Goal: Task Accomplishment & Management: Use online tool/utility

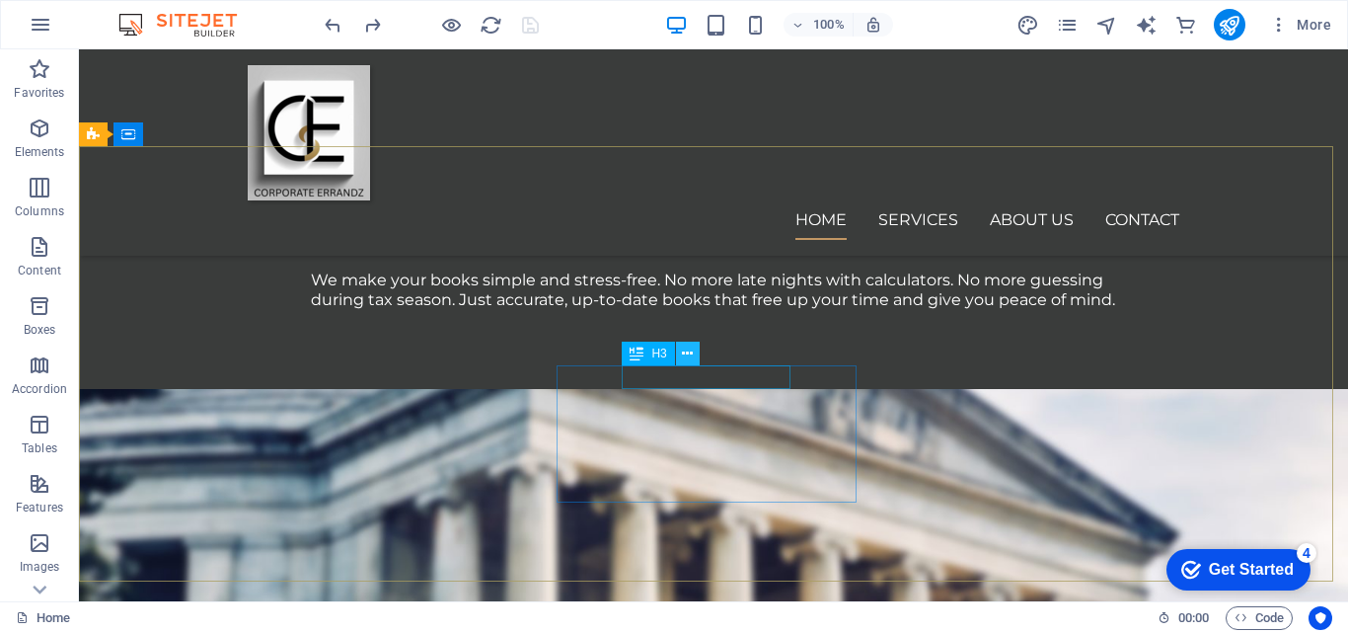
click at [692, 353] on icon at bounding box center [687, 353] width 11 height 21
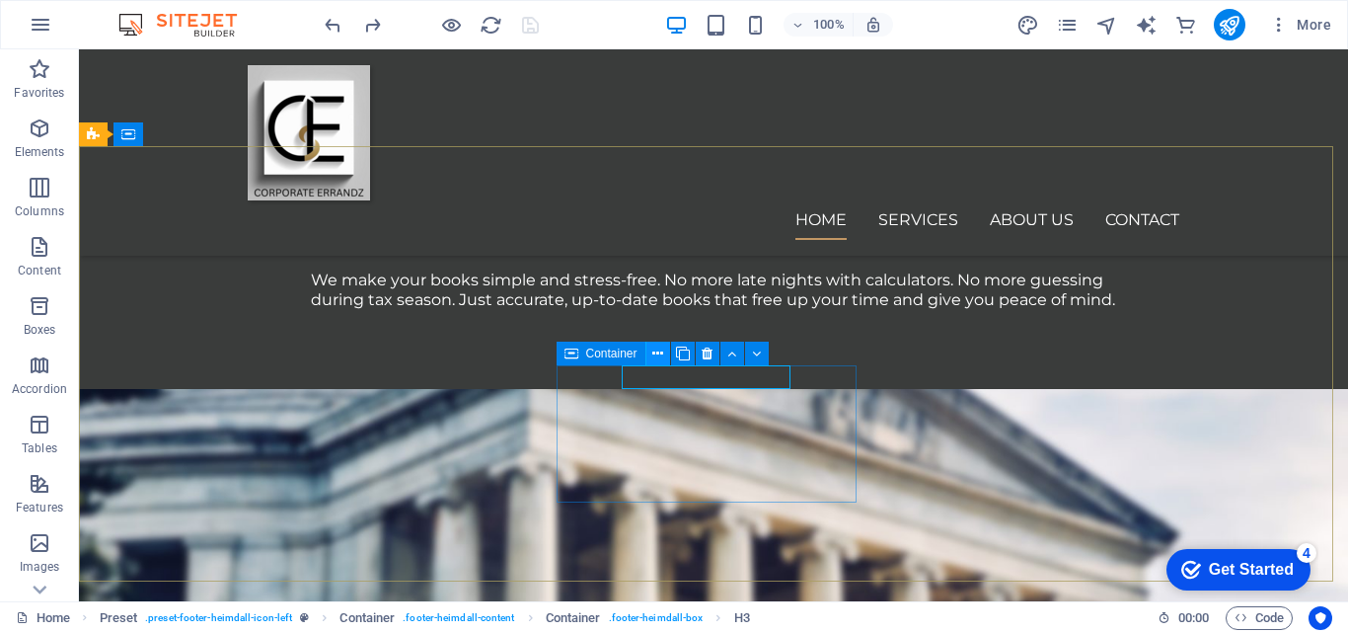
click at [656, 355] on icon at bounding box center [657, 353] width 11 height 21
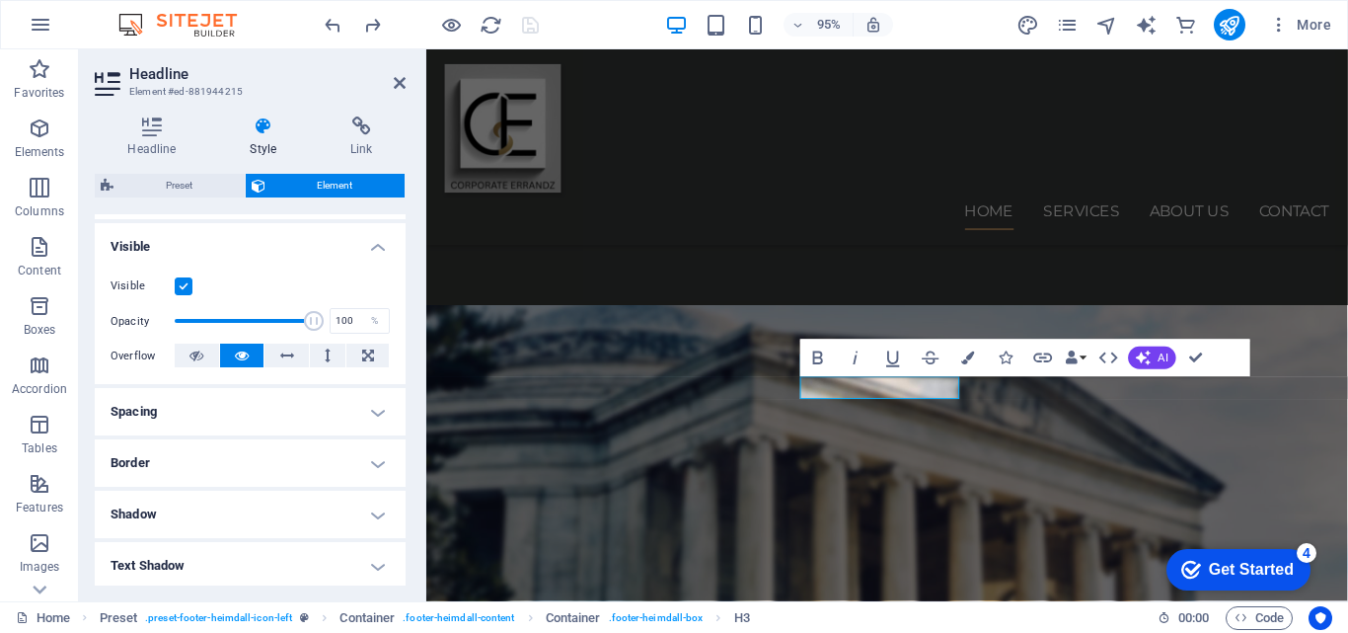
scroll to position [209, 0]
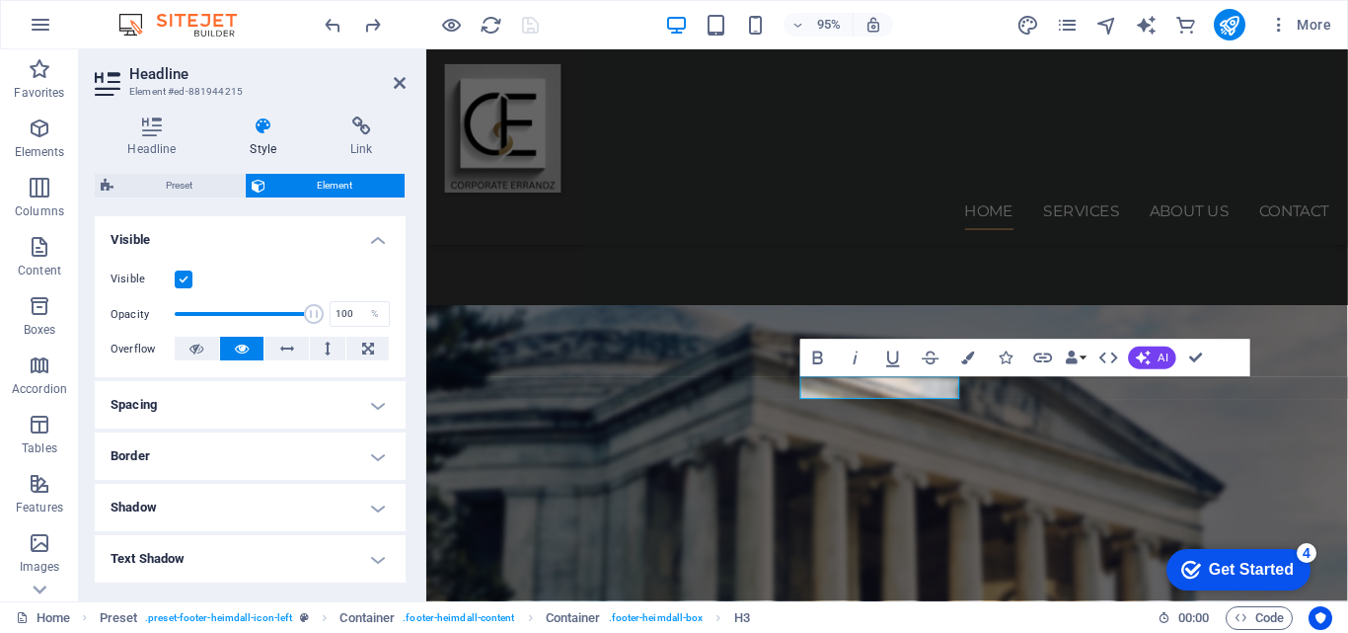
click at [376, 408] on h4 "Spacing" at bounding box center [250, 404] width 311 height 47
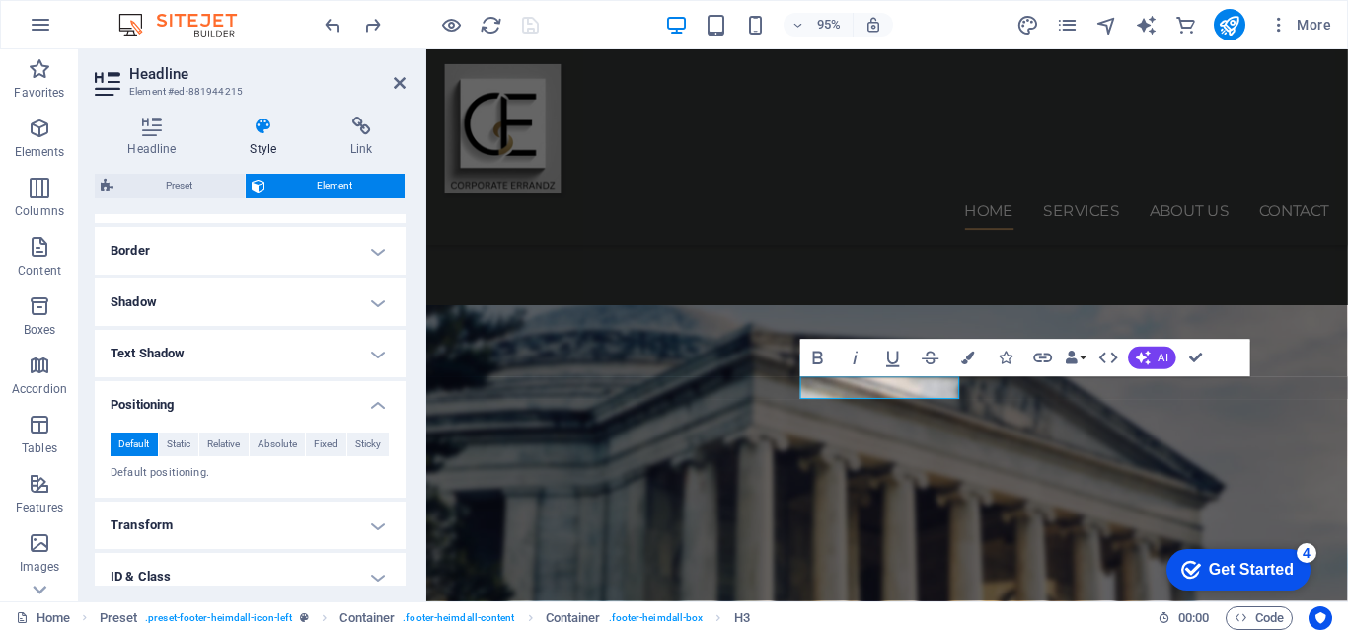
scroll to position [495, 0]
click at [232, 447] on span "Relative" at bounding box center [223, 442] width 33 height 24
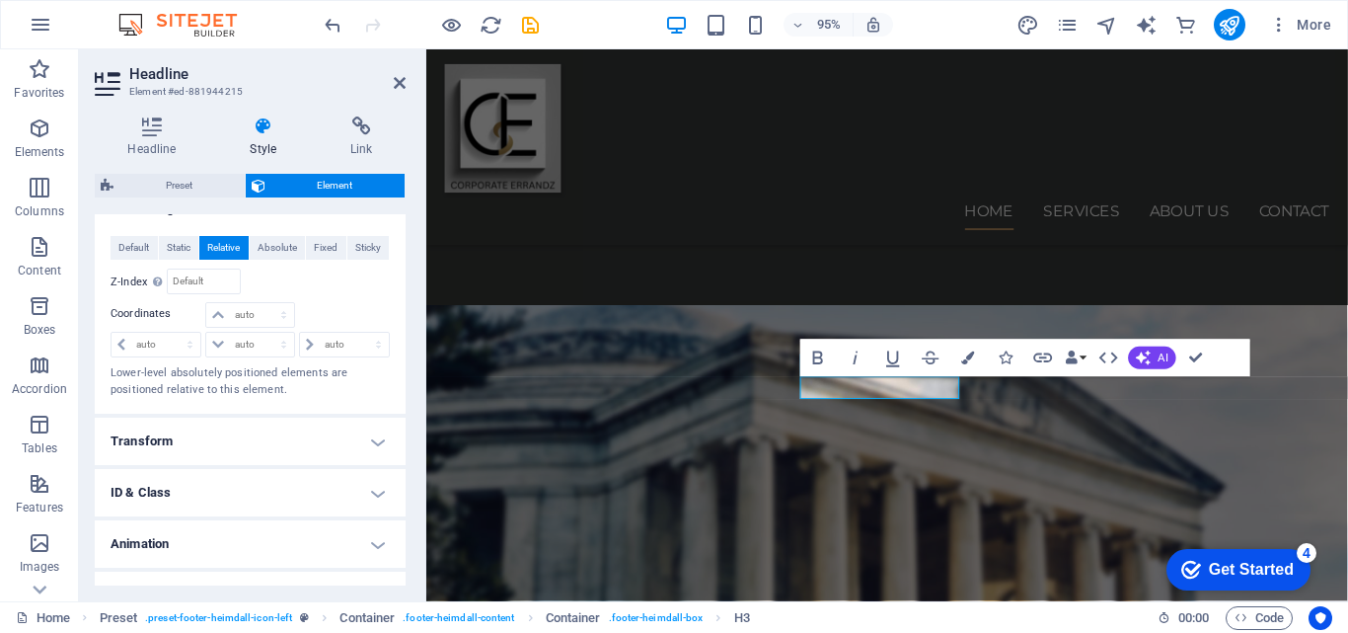
scroll to position [723, 0]
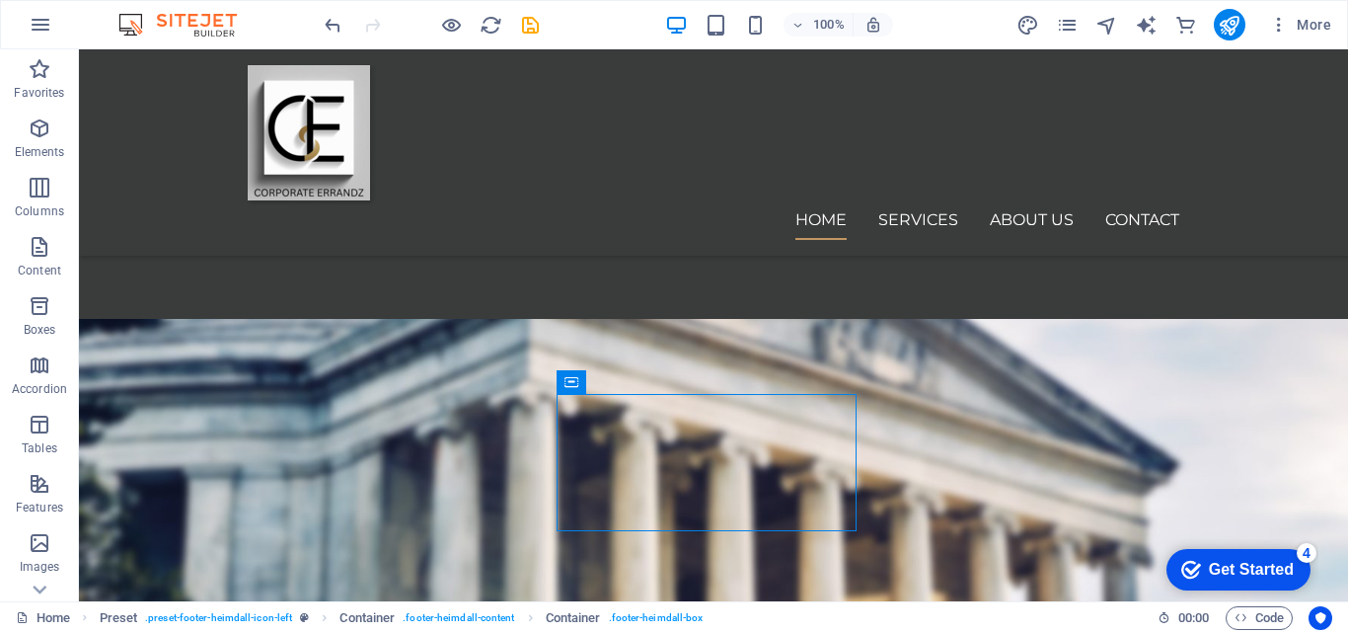
scroll to position [2135, 0]
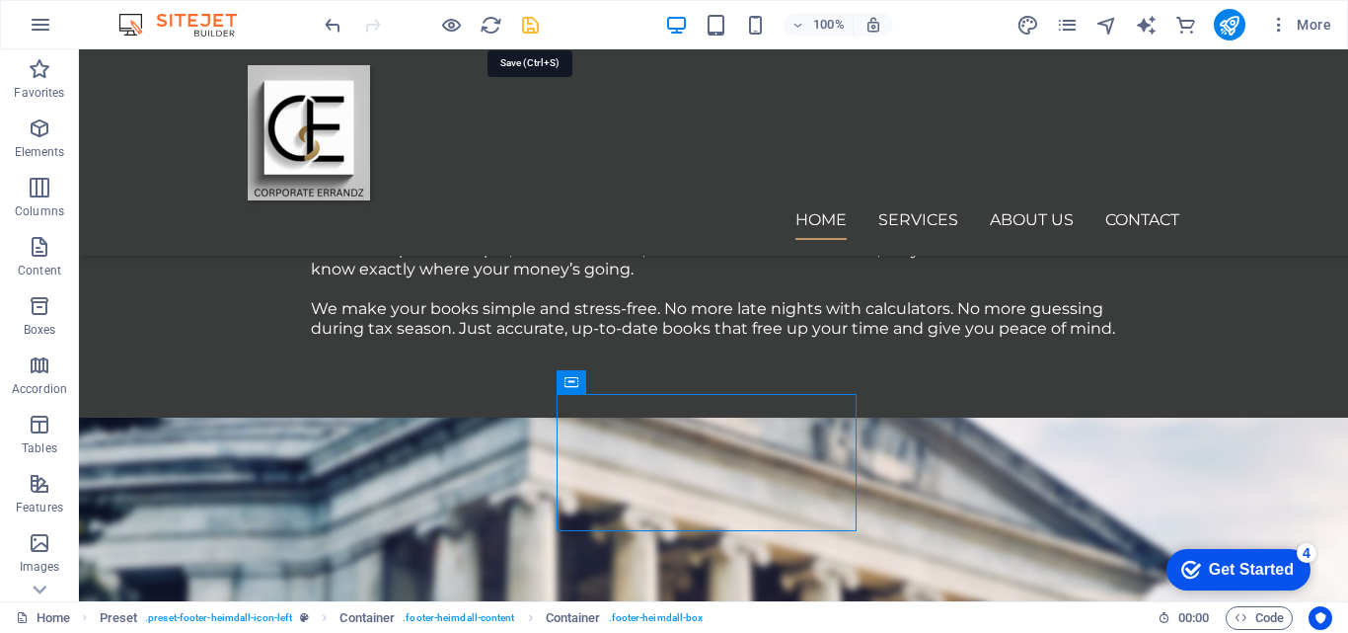
click at [525, 29] on icon "save" at bounding box center [530, 25] width 23 height 23
